Goal: Information Seeking & Learning: Find specific fact

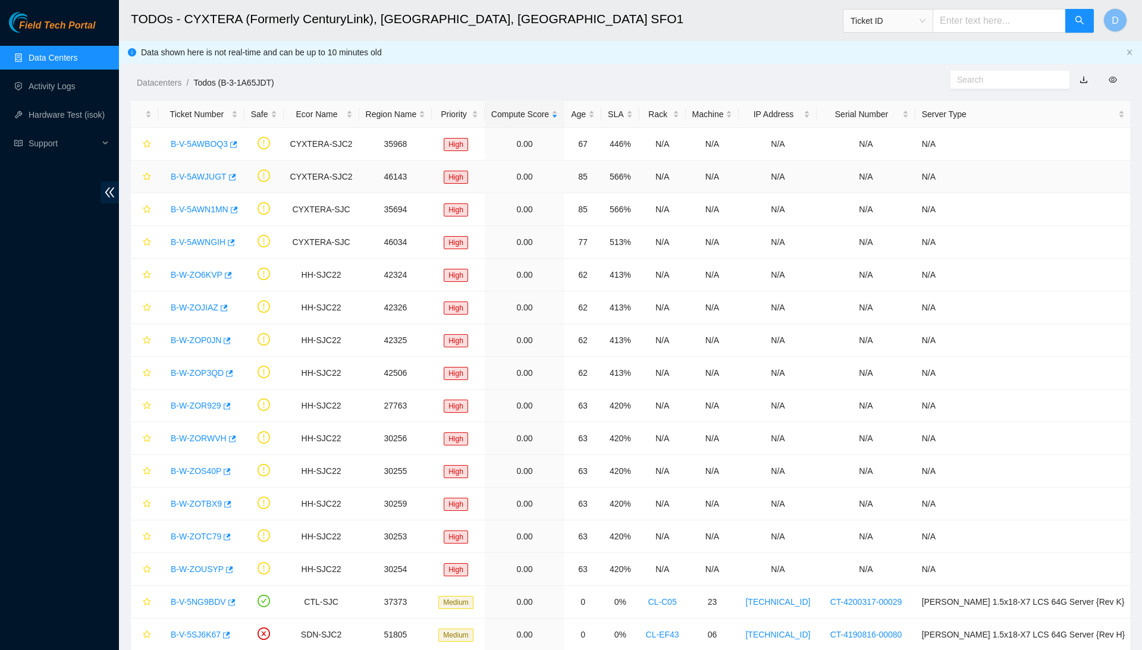
click at [209, 174] on link "B-V-5AWJUGT" at bounding box center [199, 177] width 56 height 10
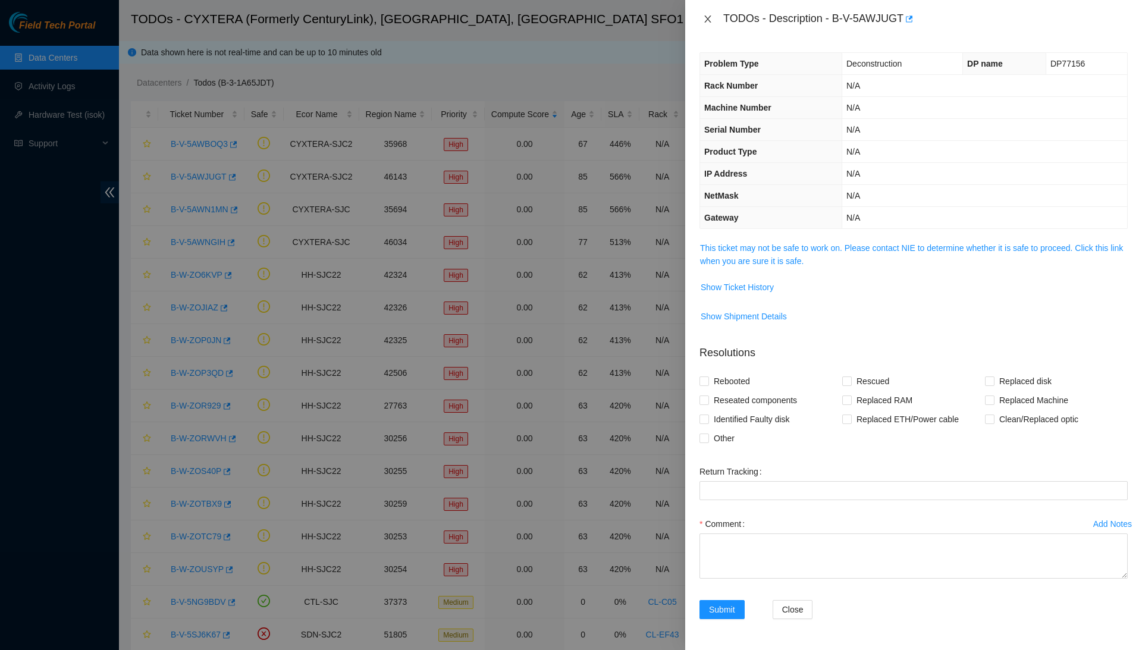
click at [712, 15] on button "Close" at bounding box center [707, 19] width 17 height 11
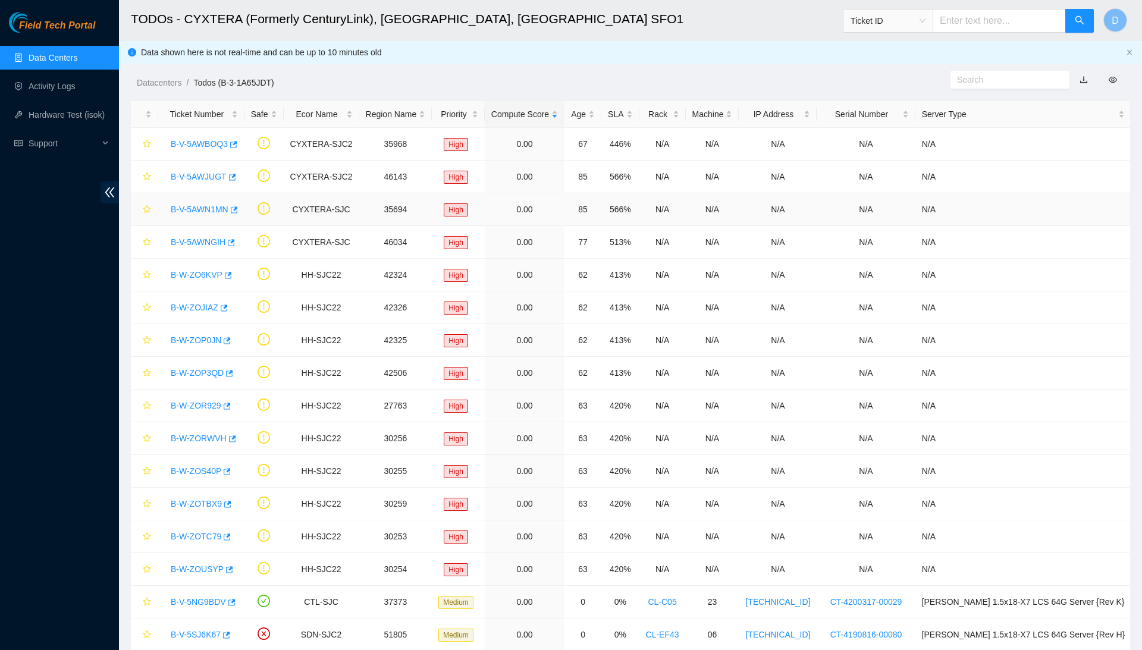
click at [210, 207] on link "B-V-5AWN1MN" at bounding box center [200, 210] width 58 height 10
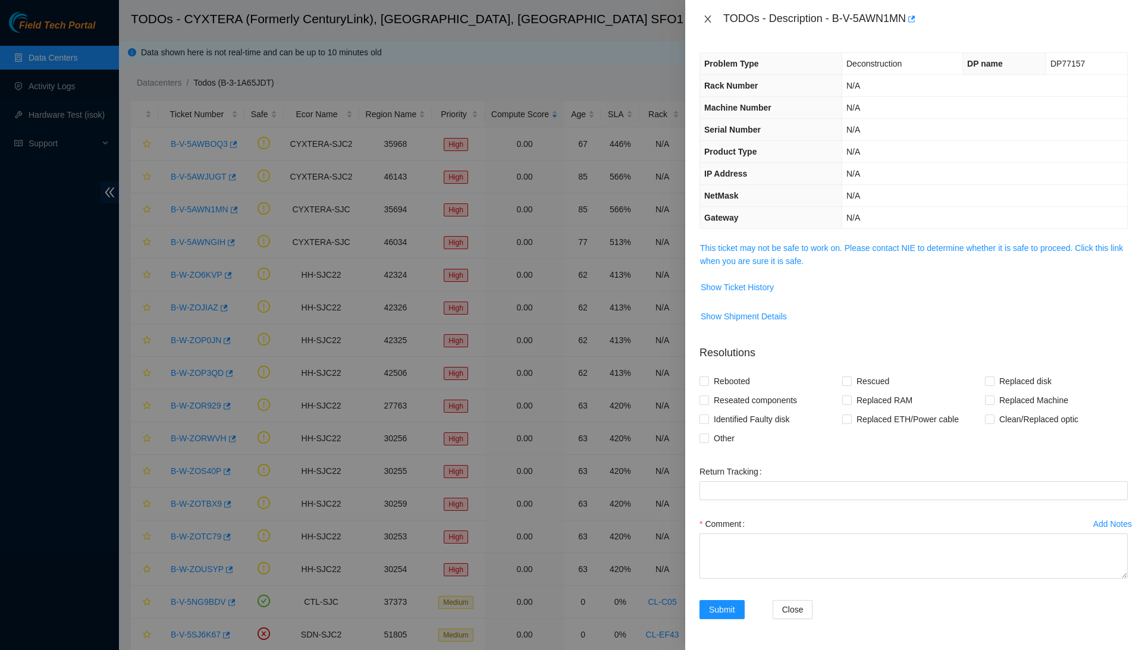
click at [704, 15] on icon "close" at bounding box center [708, 19] width 10 height 10
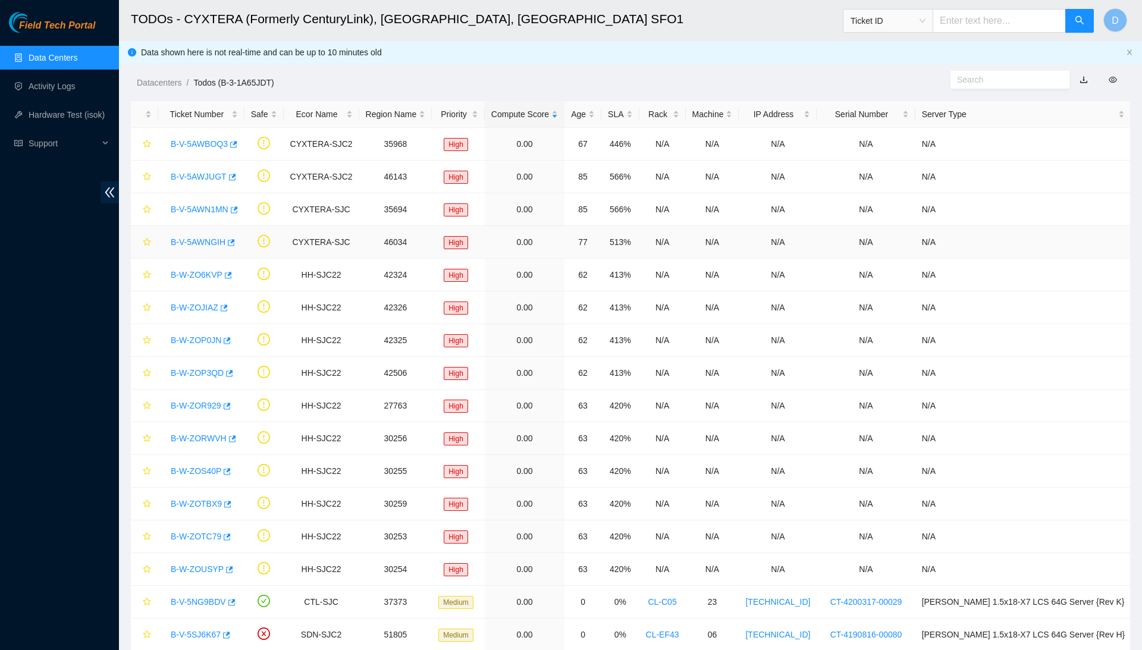
click at [201, 243] on link "B-V-5AWNGIH" at bounding box center [198, 242] width 55 height 10
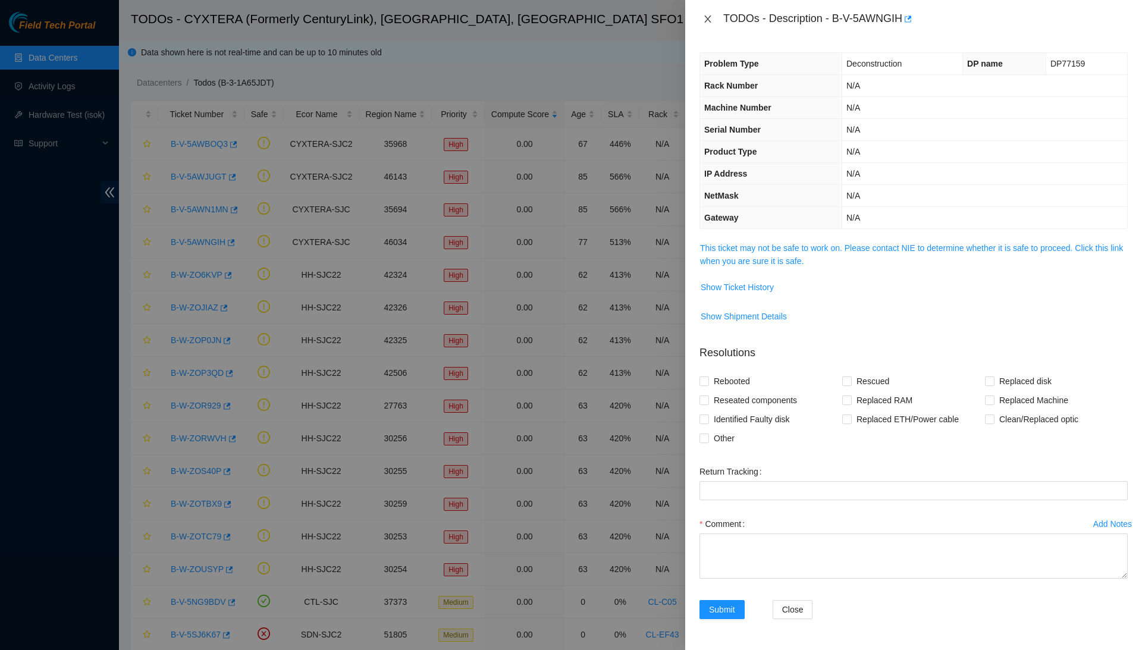
click at [709, 20] on icon "close" at bounding box center [707, 18] width 7 height 7
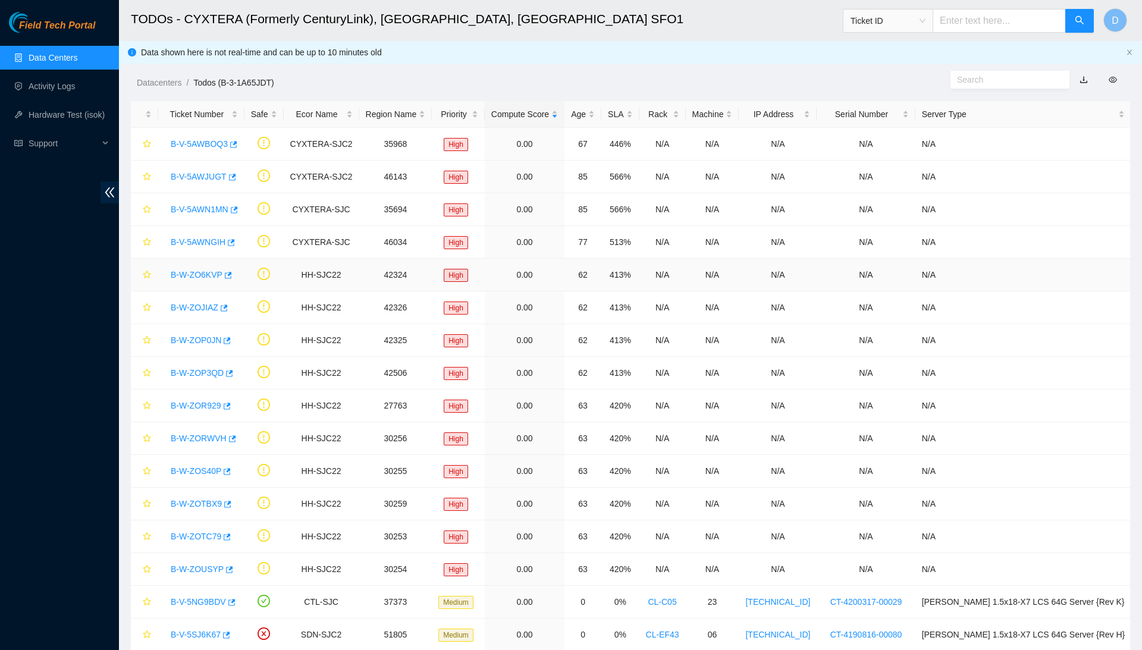
click at [213, 272] on link "B-W-ZO6KVP" at bounding box center [197, 275] width 52 height 10
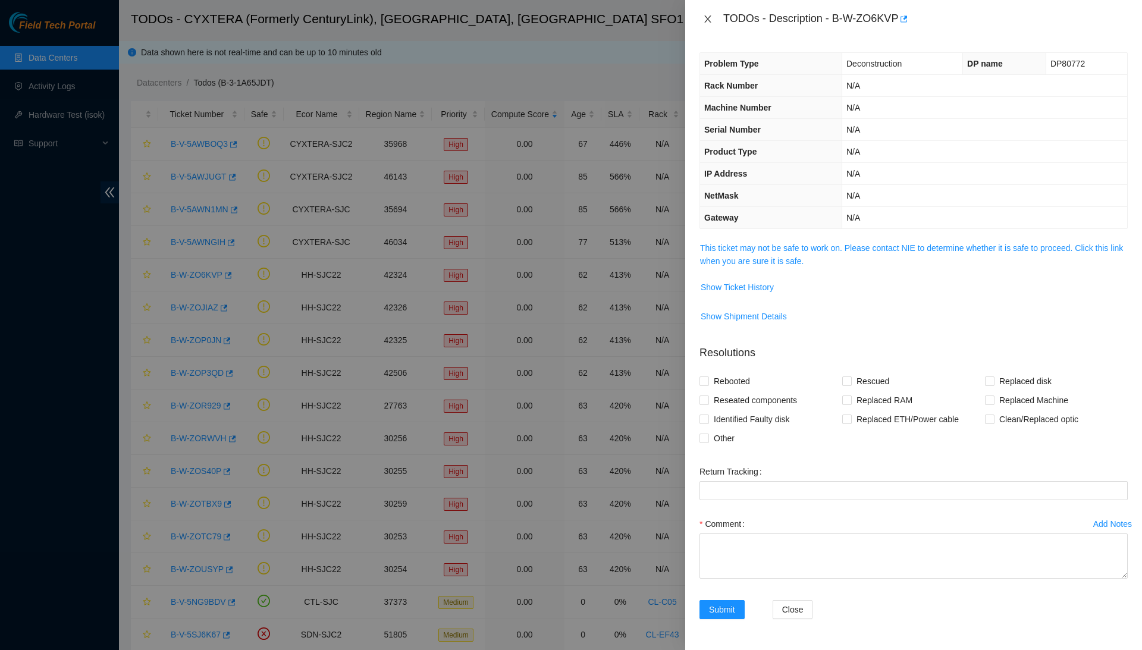
click at [709, 19] on icon "close" at bounding box center [708, 19] width 10 height 10
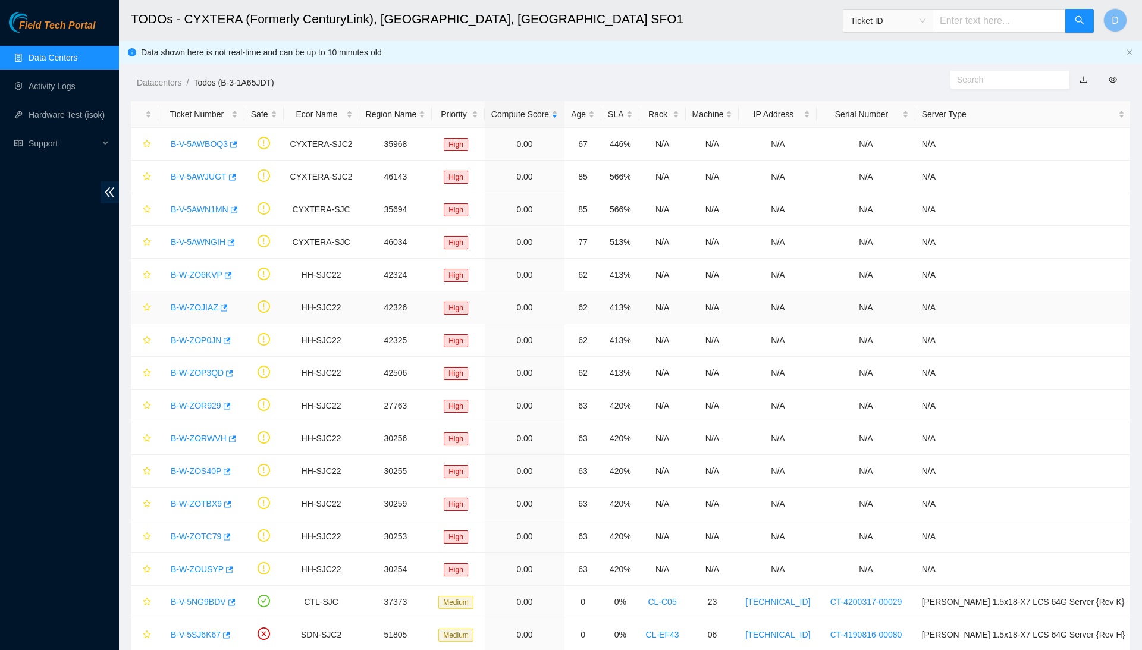
click at [214, 312] on link "B-W-ZOJIAZ" at bounding box center [195, 308] width 48 height 10
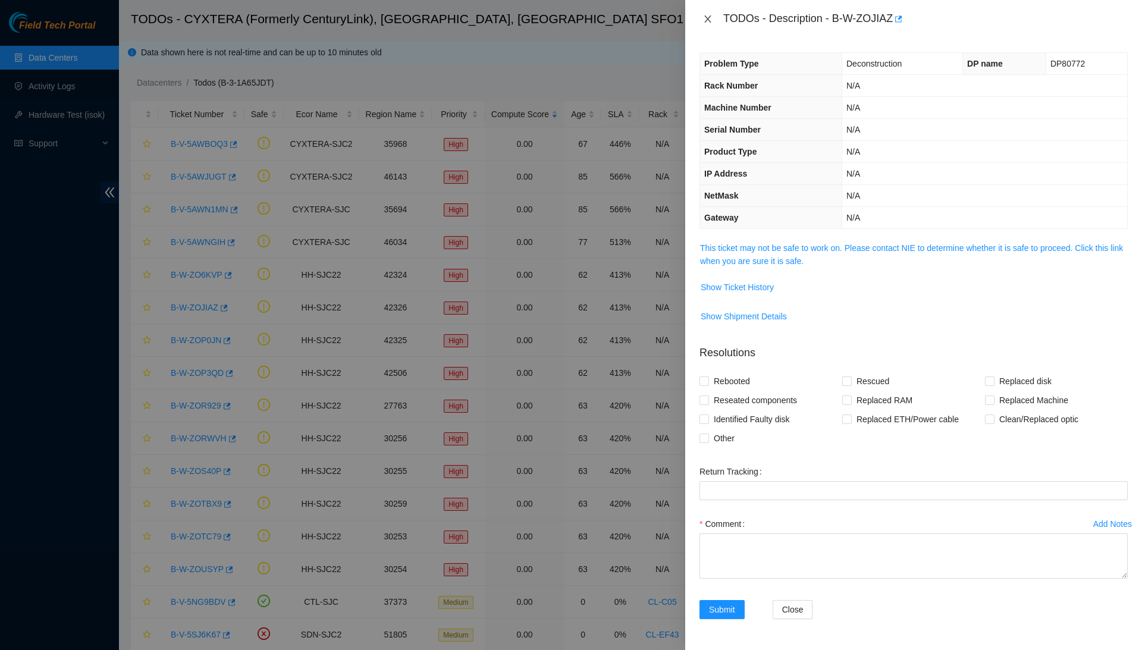
click at [712, 19] on button "Close" at bounding box center [707, 19] width 17 height 11
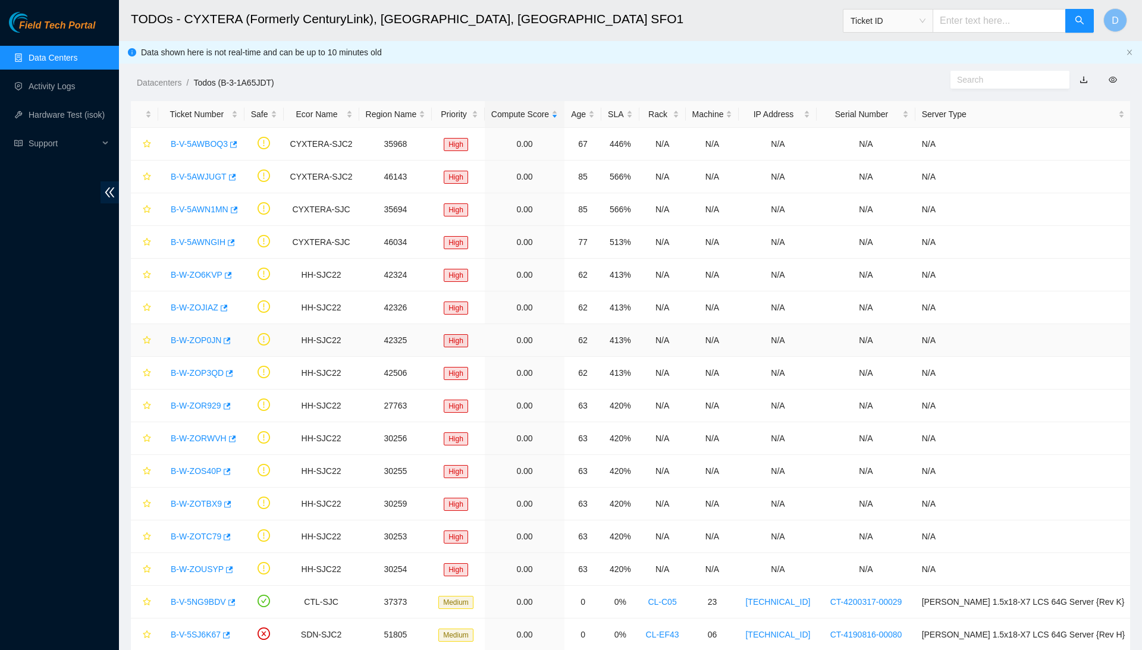
click at [207, 338] on link "B-W-ZOP0JN" at bounding box center [196, 340] width 51 height 10
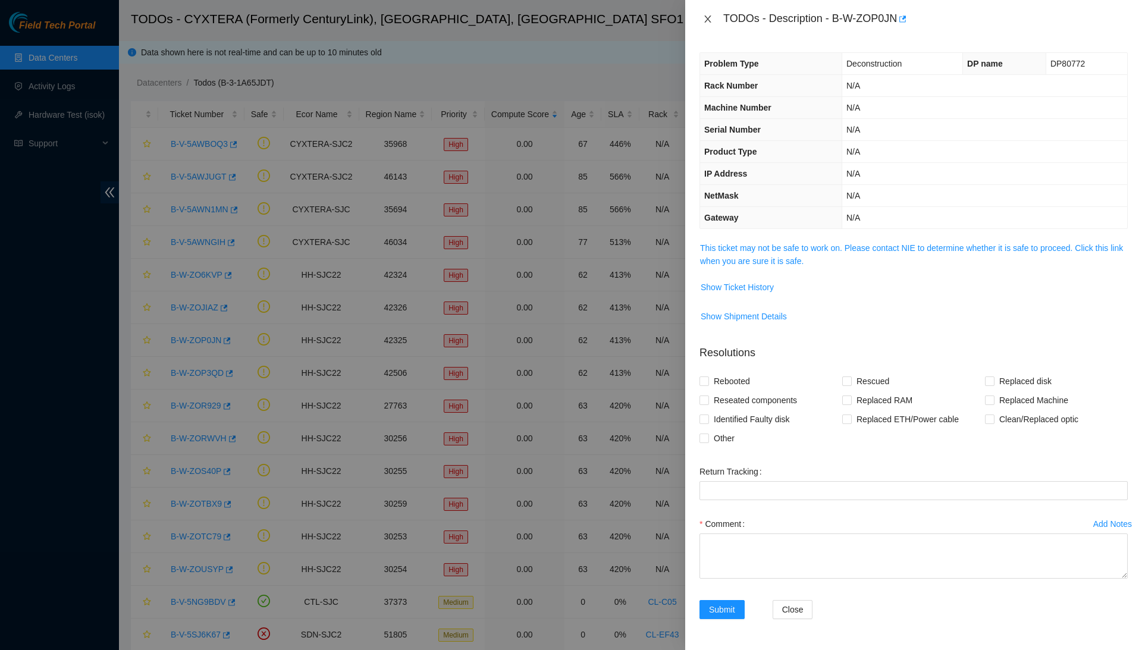
click at [709, 14] on icon "close" at bounding box center [708, 19] width 10 height 10
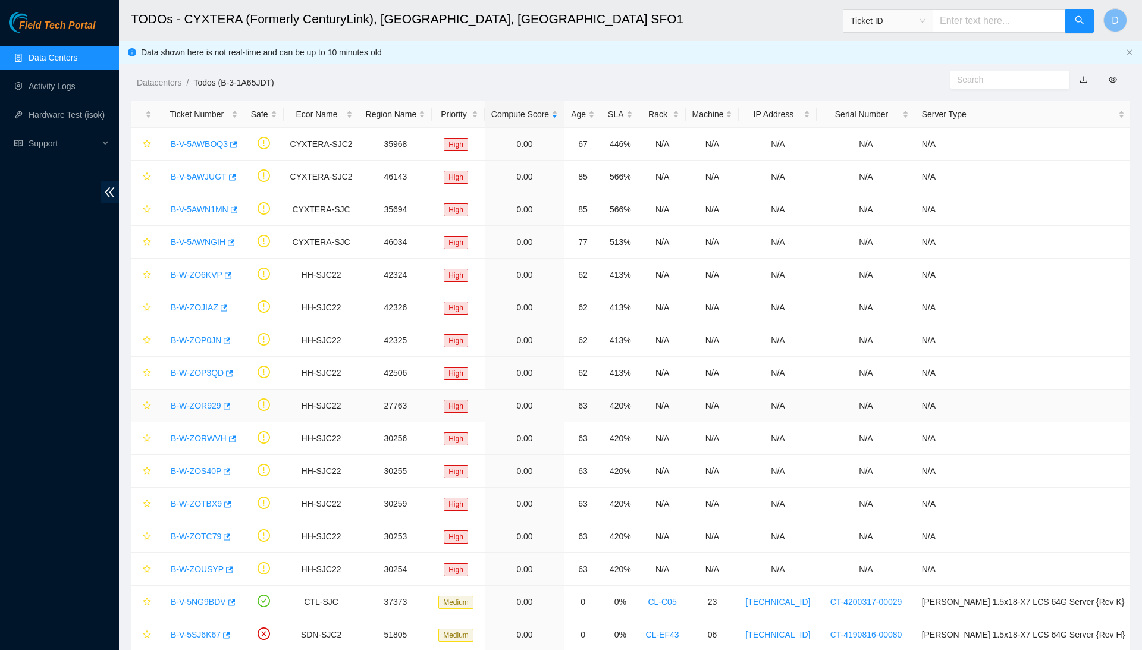
click at [213, 413] on div "B-W-ZOR929" at bounding box center [201, 405] width 73 height 19
click at [215, 407] on link "B-W-ZOR929" at bounding box center [196, 406] width 51 height 10
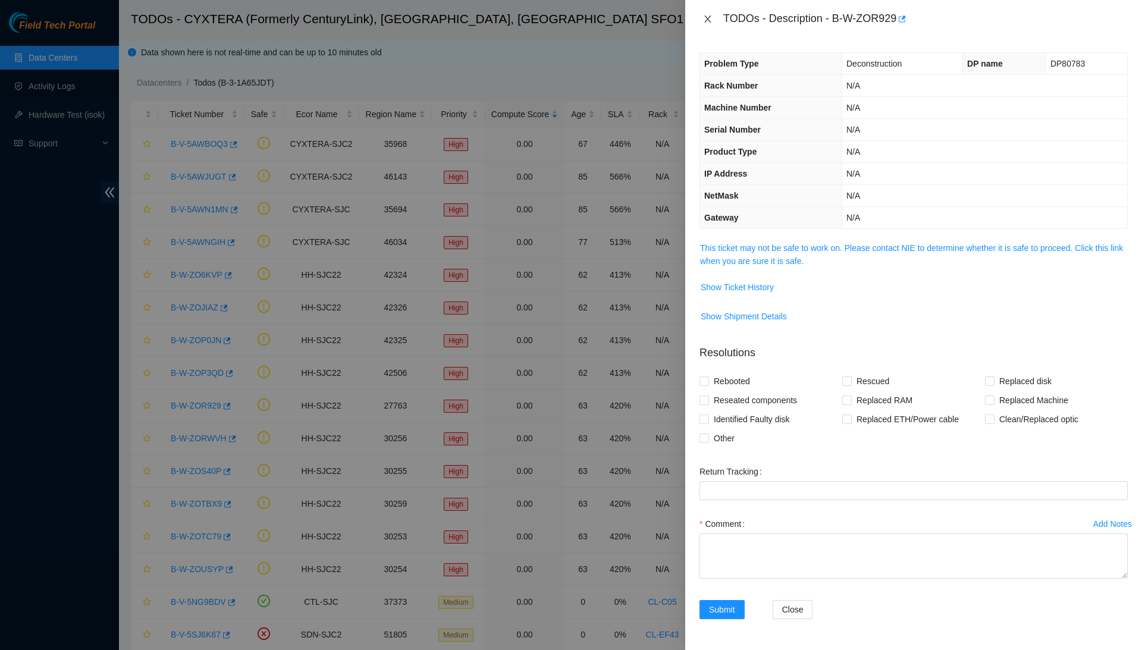
click at [707, 15] on icon "close" at bounding box center [708, 19] width 10 height 10
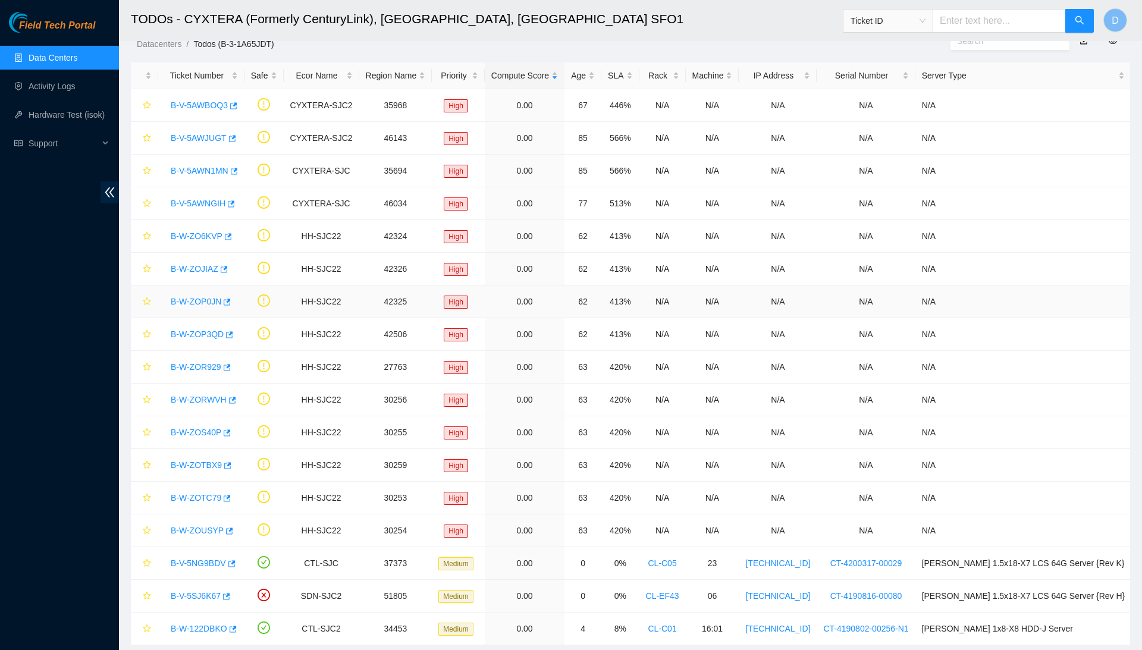
scroll to position [43, 0]
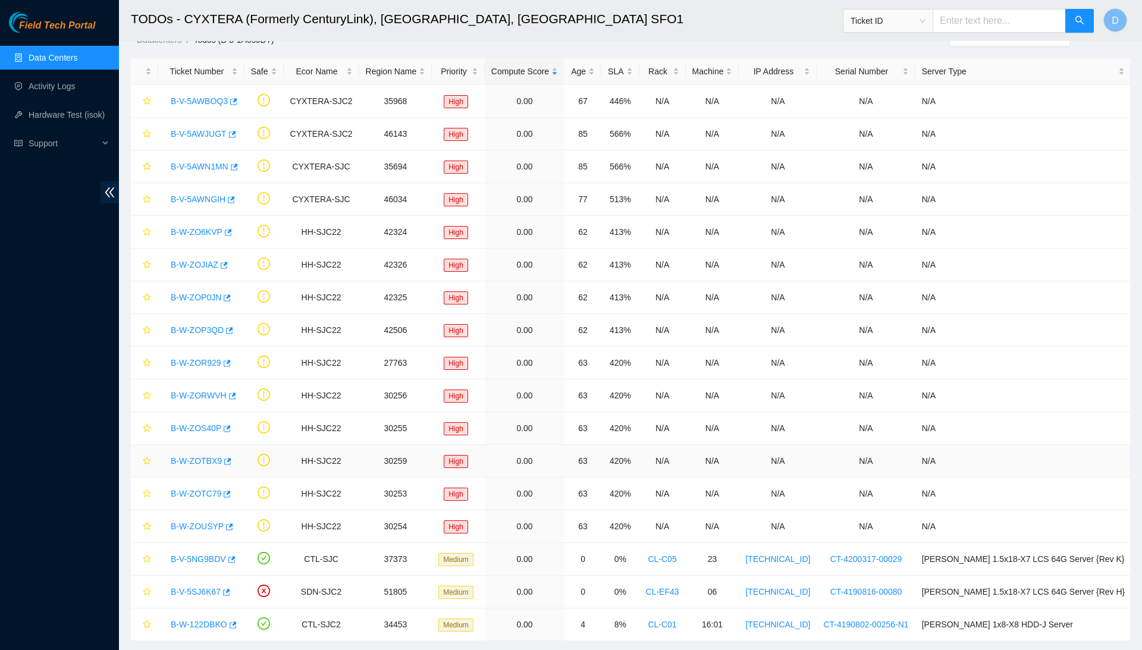
click at [208, 458] on link "B-W-ZOTBX9" at bounding box center [196, 461] width 51 height 10
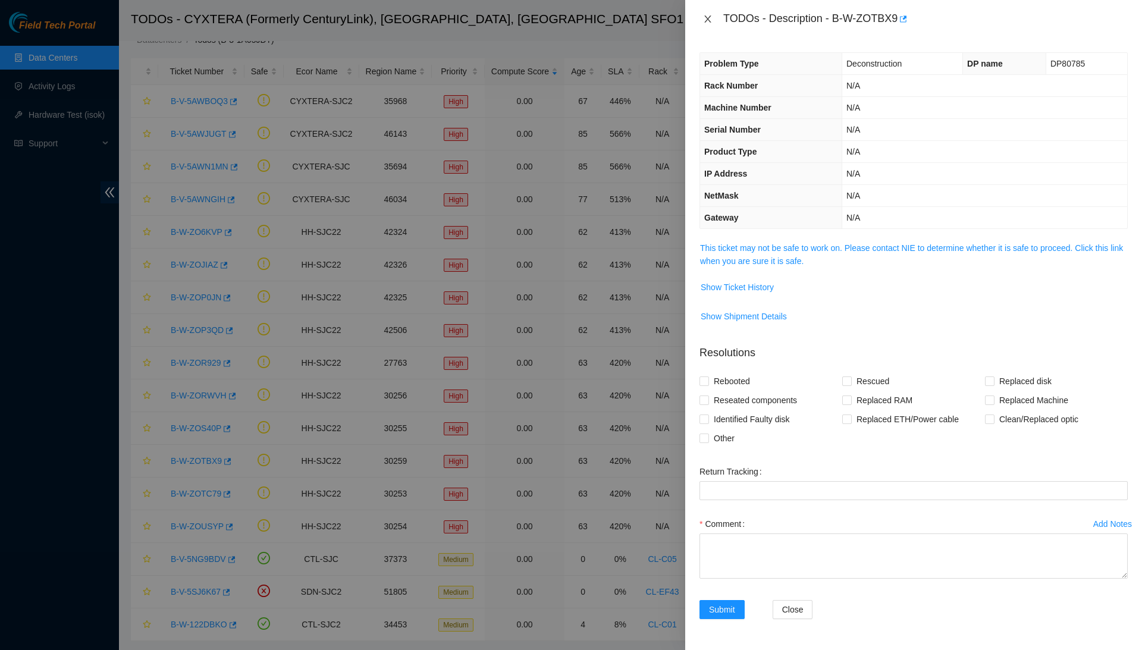
click at [705, 23] on icon "close" at bounding box center [708, 19] width 10 height 10
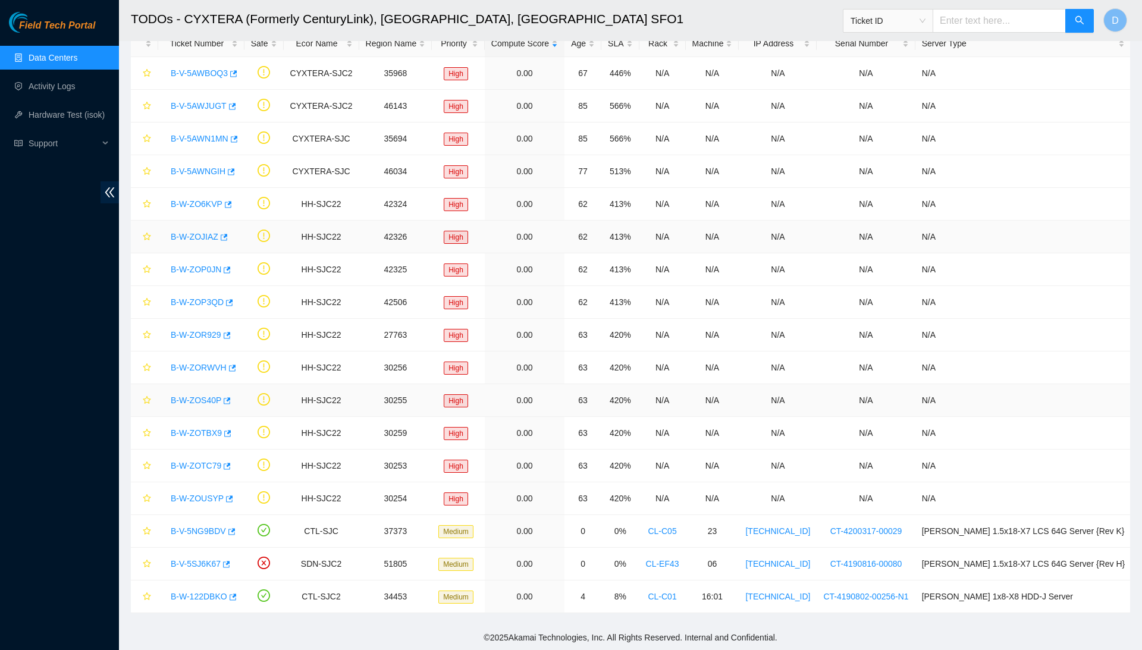
scroll to position [73, 0]
click at [209, 463] on link "B-W-ZOTC79" at bounding box center [196, 466] width 51 height 10
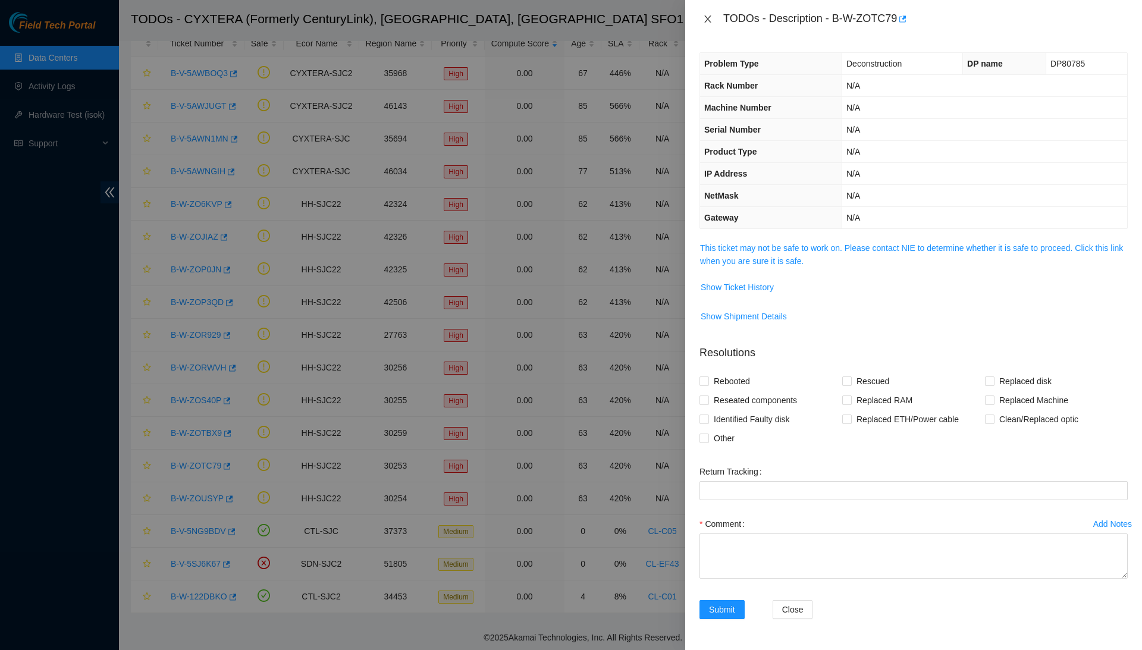
click at [705, 20] on icon "close" at bounding box center [708, 19] width 10 height 10
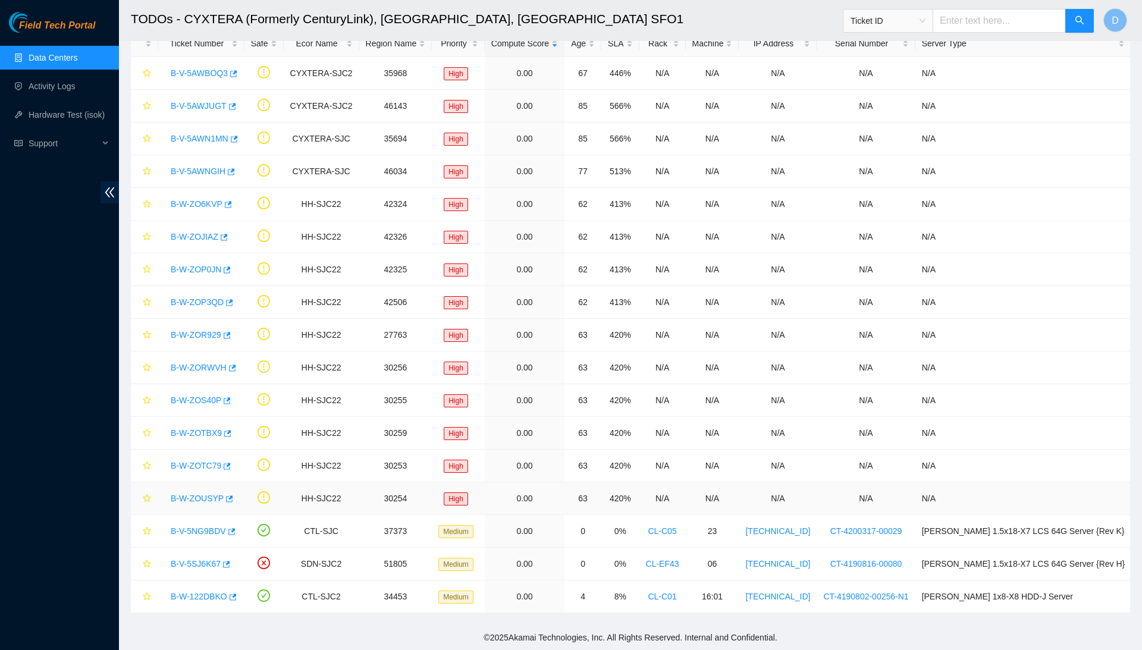
click at [219, 498] on link "B-W-ZOUSYP" at bounding box center [197, 498] width 53 height 10
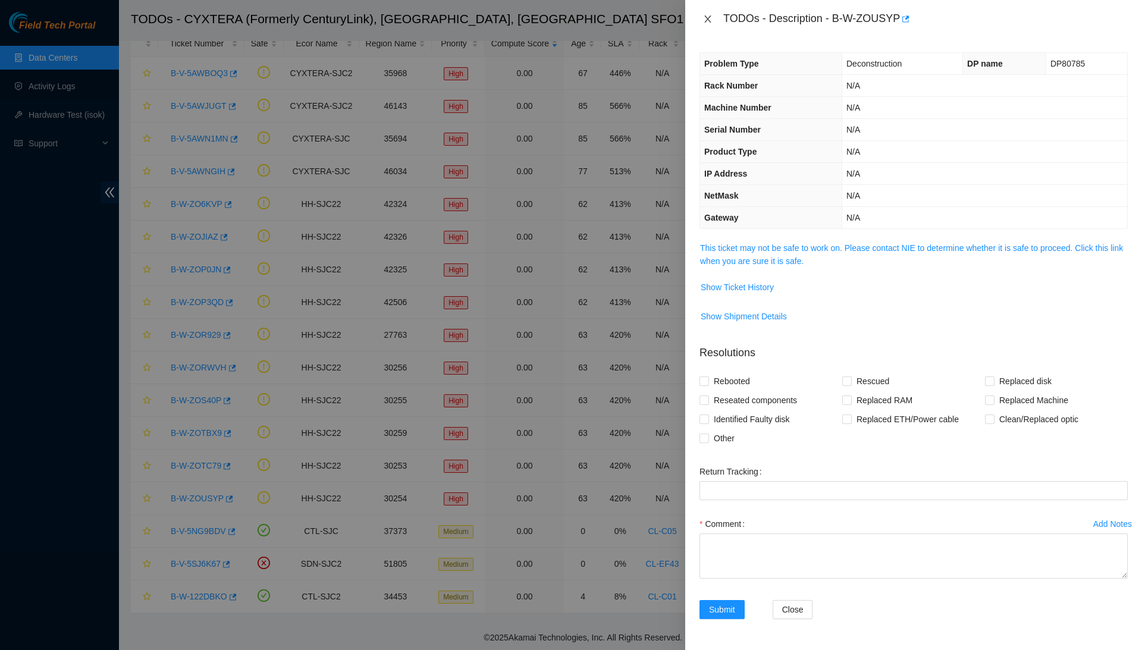
click at [711, 20] on icon "close" at bounding box center [708, 19] width 10 height 10
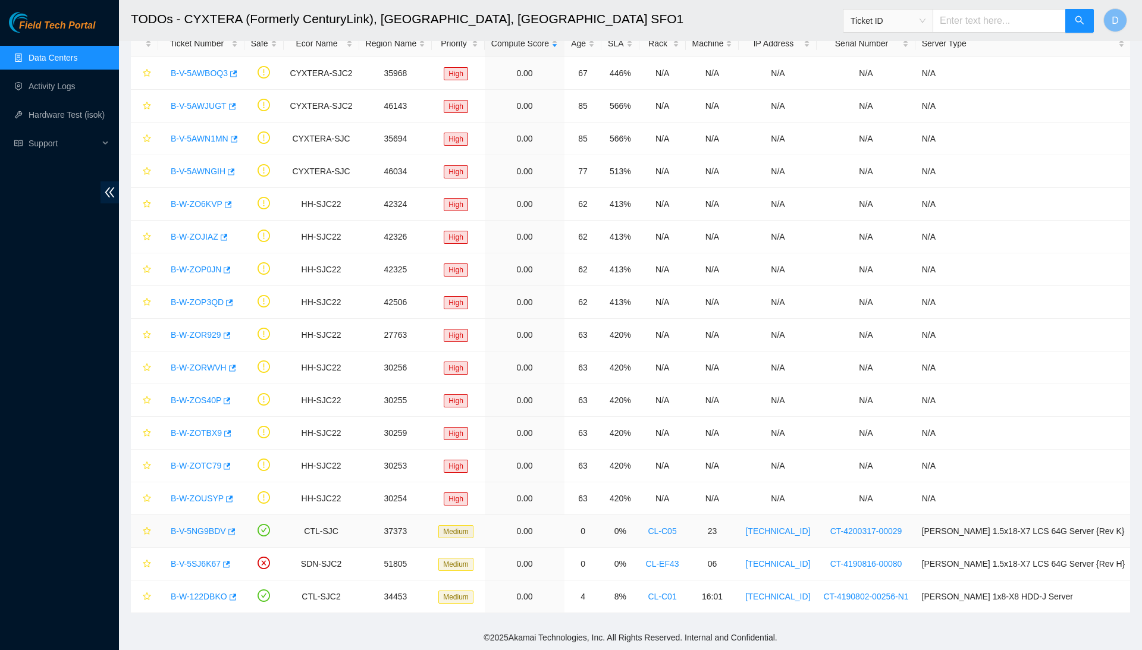
click at [194, 532] on link "B-V-5NG9BDV" at bounding box center [198, 531] width 55 height 10
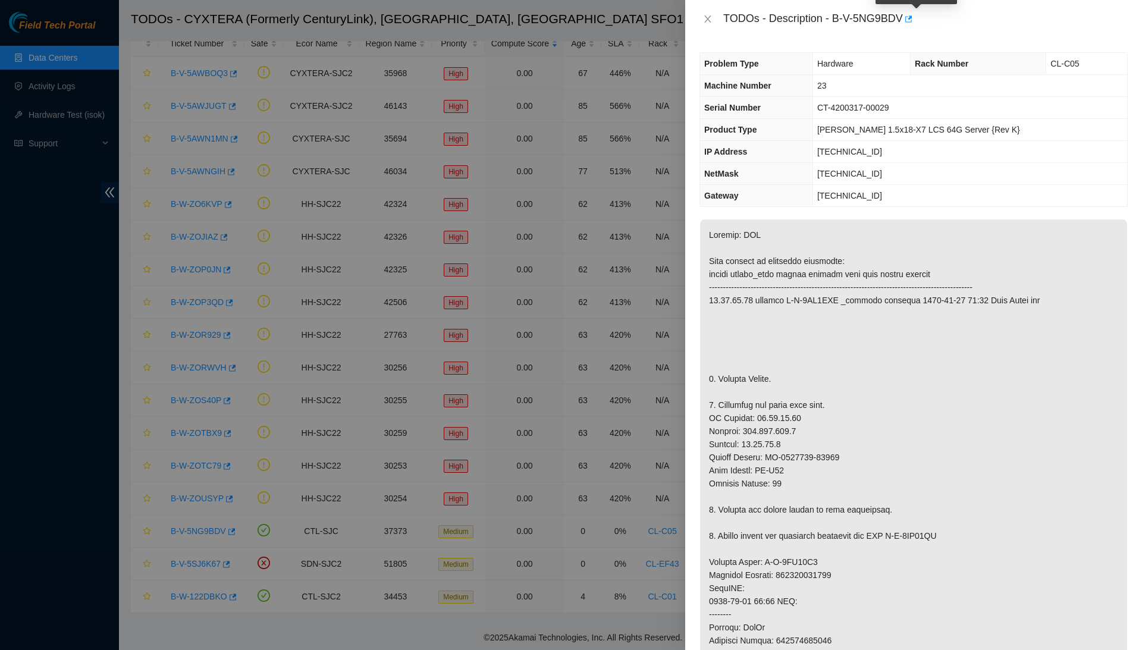
click at [911, 23] on div "TODOs - Description - B-V-5NG9BDV" at bounding box center [925, 19] width 404 height 19
click at [911, 23] on icon "button" at bounding box center [907, 19] width 8 height 8
click at [712, 14] on button "Close" at bounding box center [707, 19] width 17 height 11
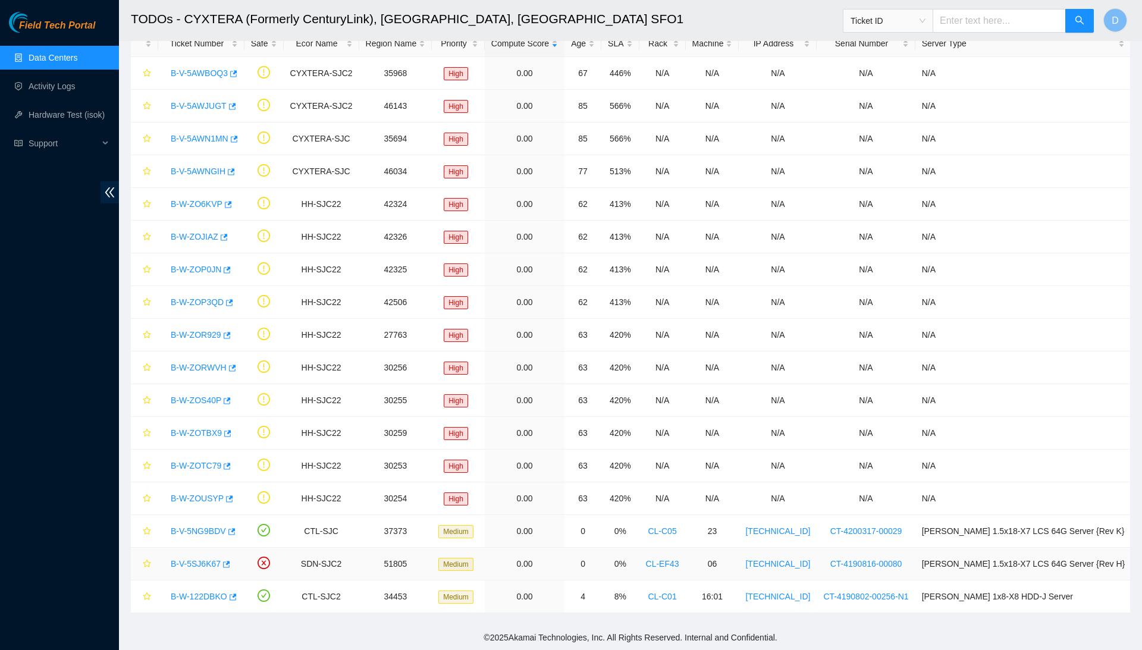
click at [200, 560] on link "B-V-5SJ6K67" at bounding box center [196, 564] width 50 height 10
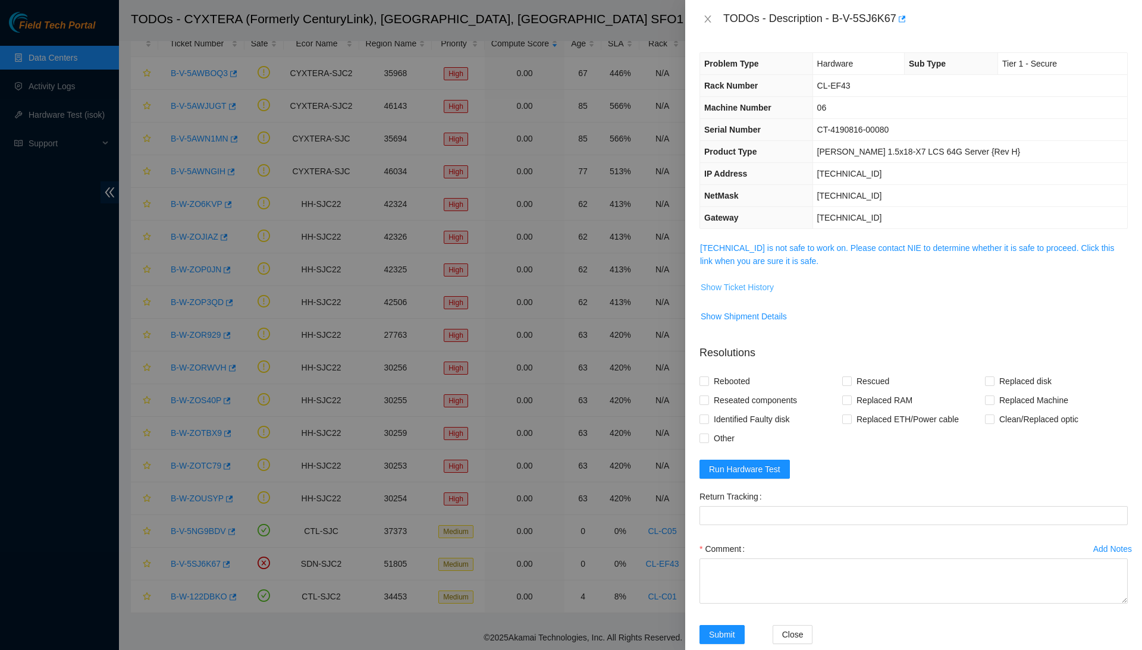
click at [762, 287] on span "Show Ticket History" at bounding box center [736, 287] width 73 height 13
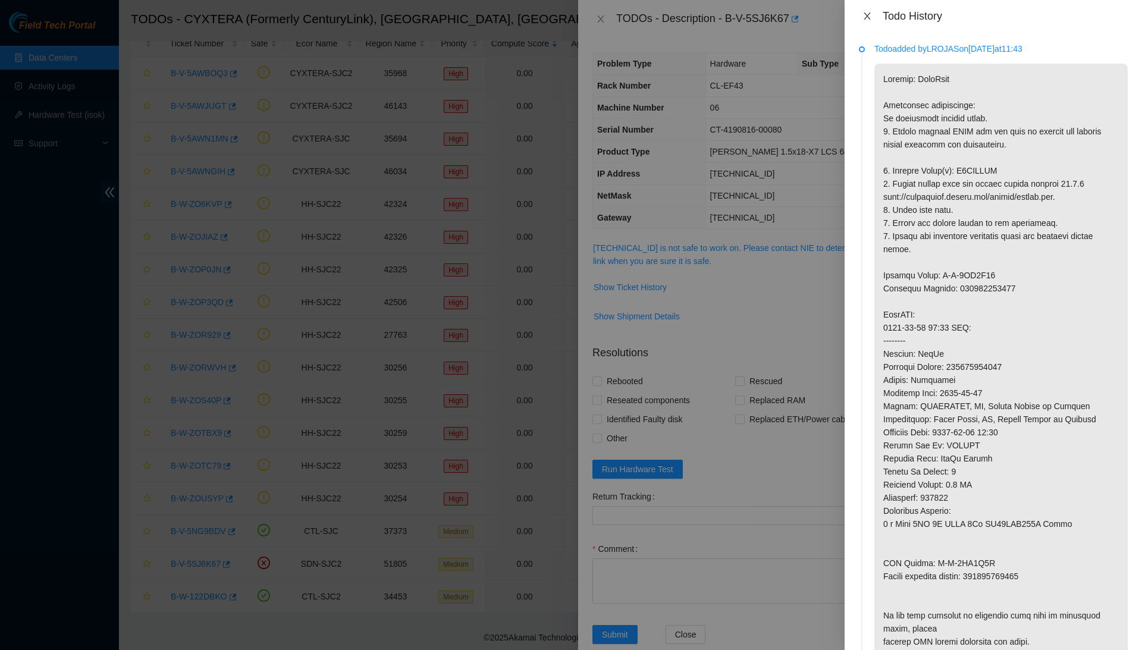
click at [872, 13] on button "Close" at bounding box center [867, 16] width 17 height 11
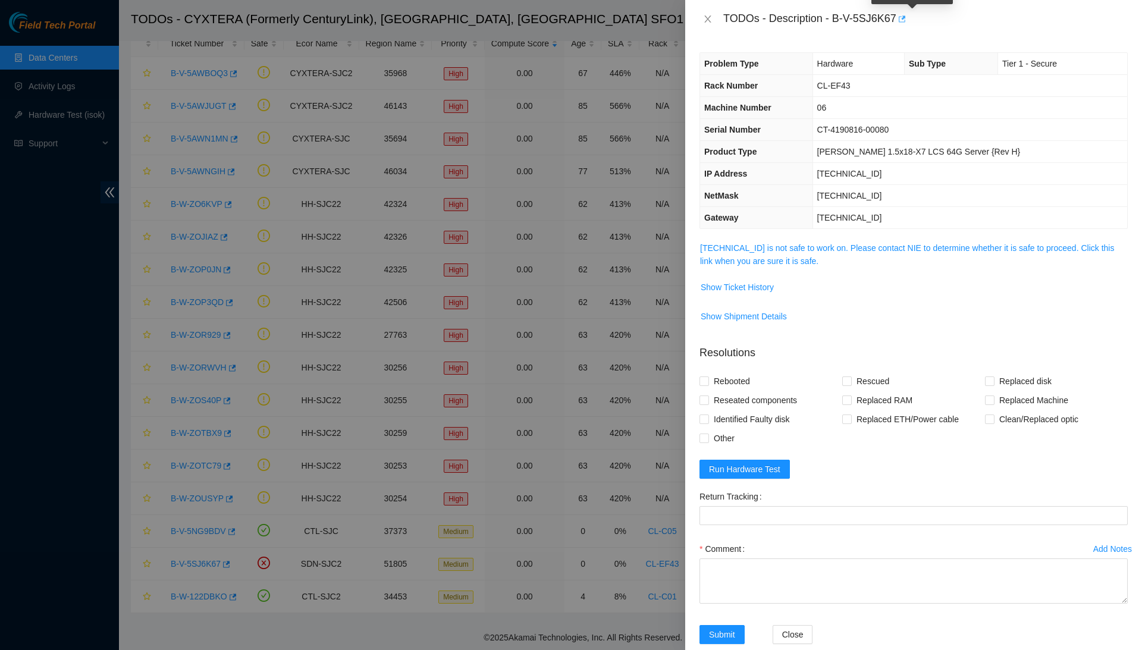
click at [905, 15] on icon "button" at bounding box center [901, 19] width 8 height 8
click at [705, 14] on button "Close" at bounding box center [707, 19] width 17 height 11
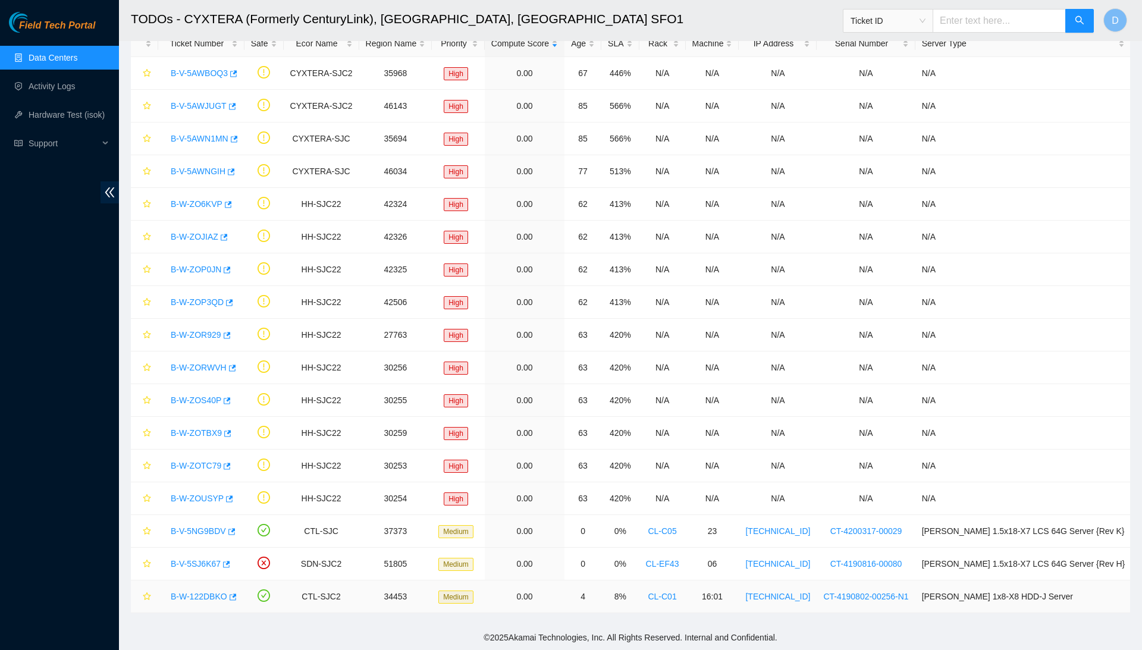
click at [199, 596] on link "B-W-122DBKO" at bounding box center [199, 597] width 56 height 10
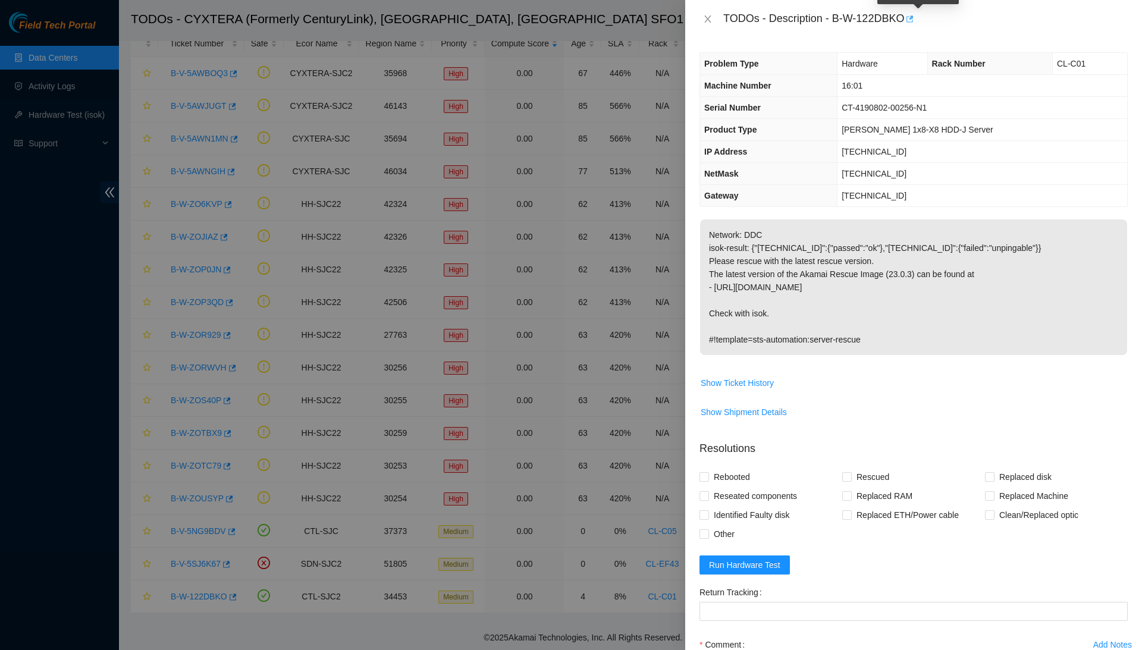
click at [913, 17] on icon "button" at bounding box center [908, 19] width 8 height 8
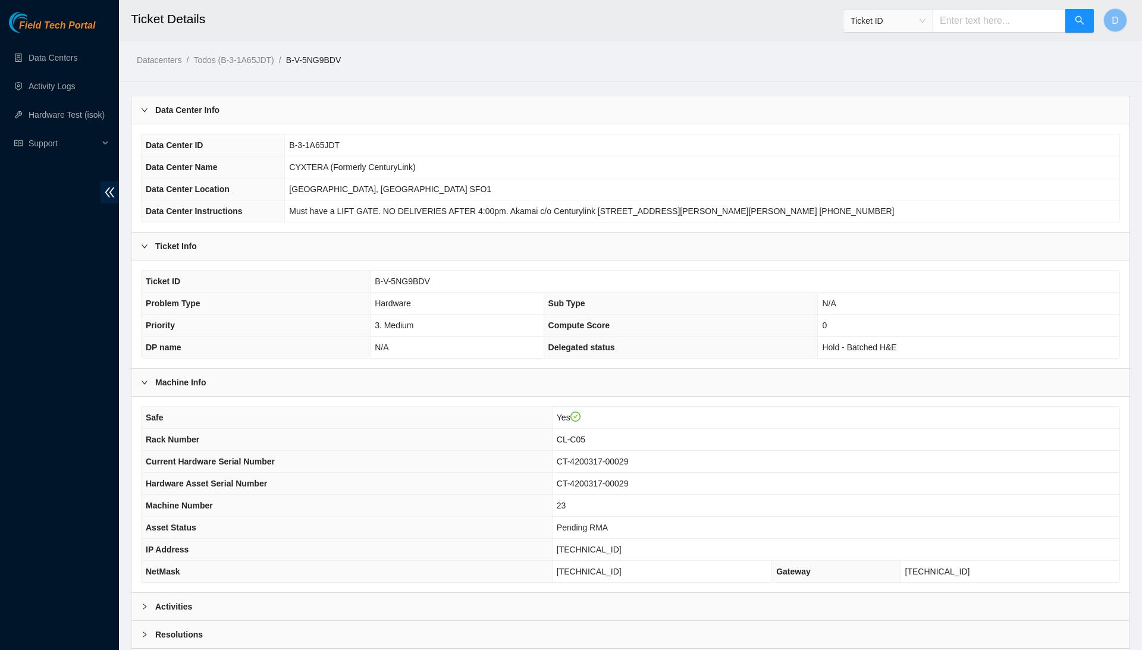
click at [405, 279] on span "B-V-5NG9BDV" at bounding box center [402, 281] width 55 height 10
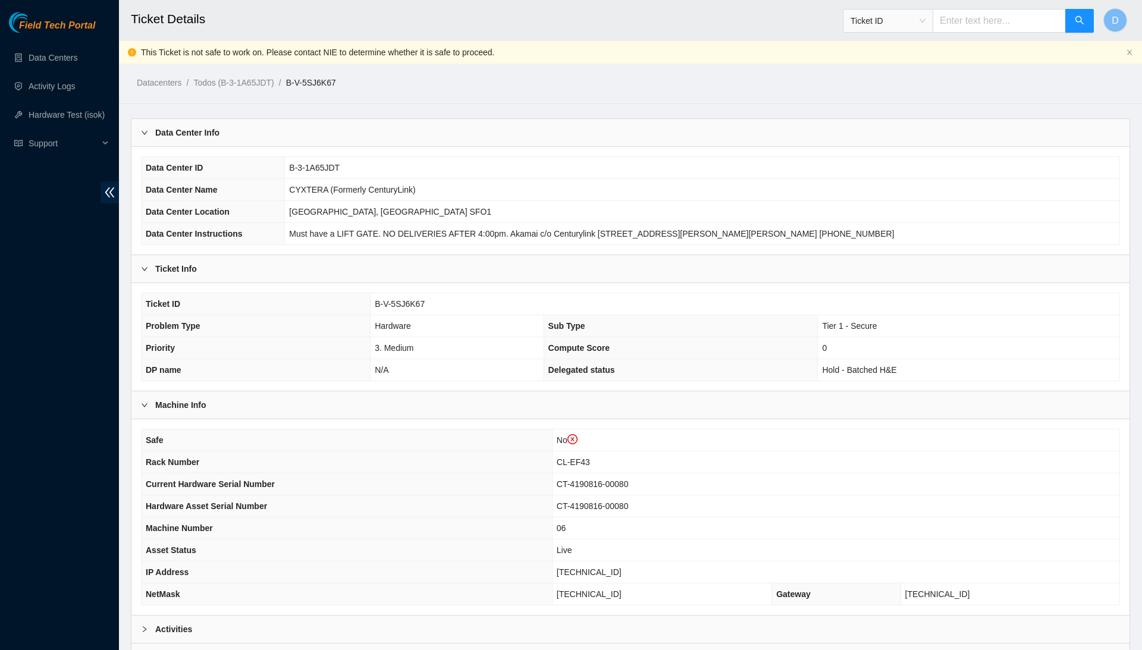
click at [405, 301] on span "B-V-5SJ6K67" at bounding box center [400, 304] width 50 height 10
copy span "B-V-5SJ6K67"
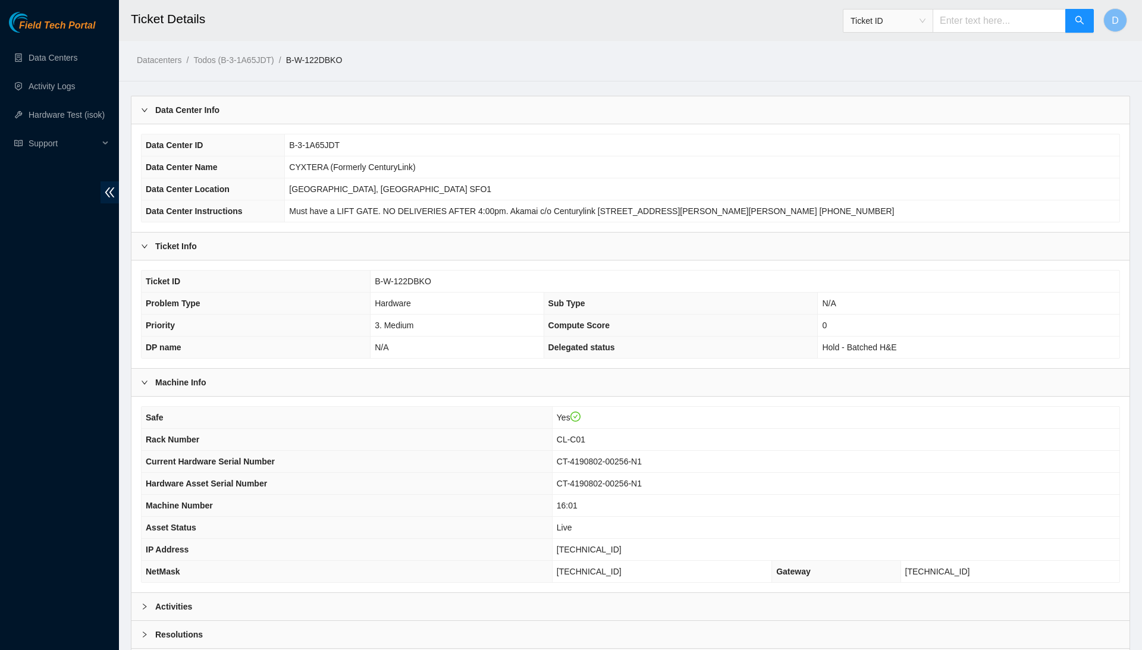
click at [410, 281] on span "B-W-122DBKO" at bounding box center [403, 281] width 56 height 10
copy span "B-W-122DBKO"
